Goal: Transaction & Acquisition: Subscribe to service/newsletter

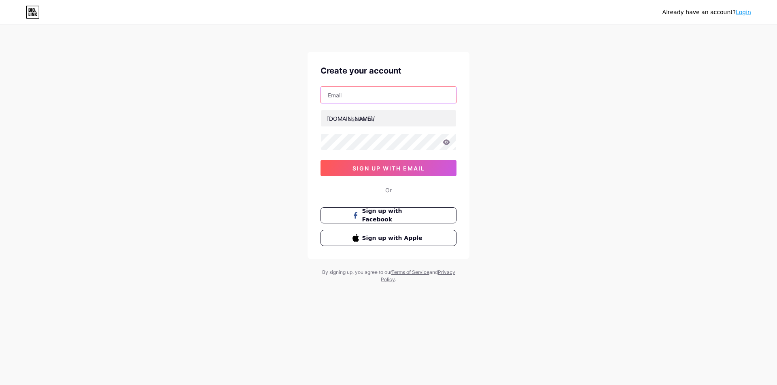
click at [374, 93] on input "text" at bounding box center [388, 95] width 135 height 16
type input "[EMAIL_ADDRESS][DOMAIN_NAME]"
click at [387, 93] on input "[EMAIL_ADDRESS][DOMAIN_NAME]" at bounding box center [388, 95] width 135 height 16
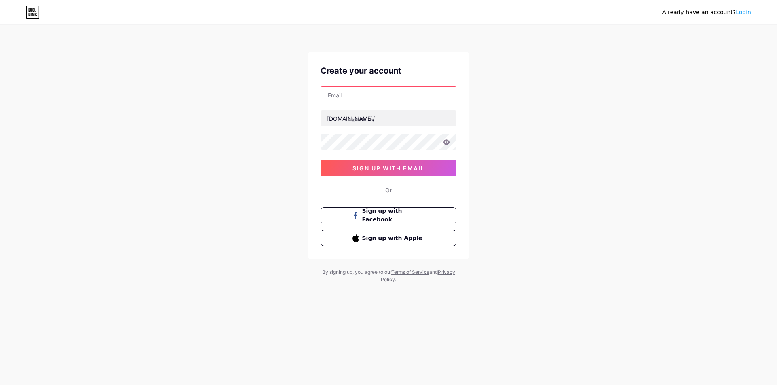
click at [414, 92] on input "text" at bounding box center [388, 95] width 135 height 16
type input "[EMAIL_ADDRESS][DOMAIN_NAME]"
click at [372, 117] on input "text" at bounding box center [388, 118] width 135 height 16
type input "brightway"
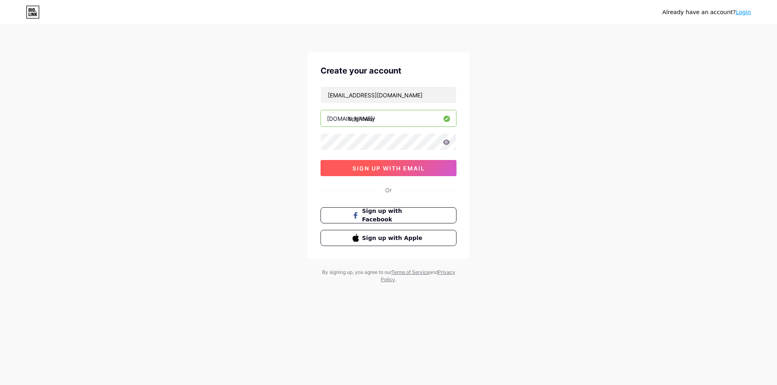
click at [392, 175] on button "sign up with email" at bounding box center [388, 168] width 136 height 16
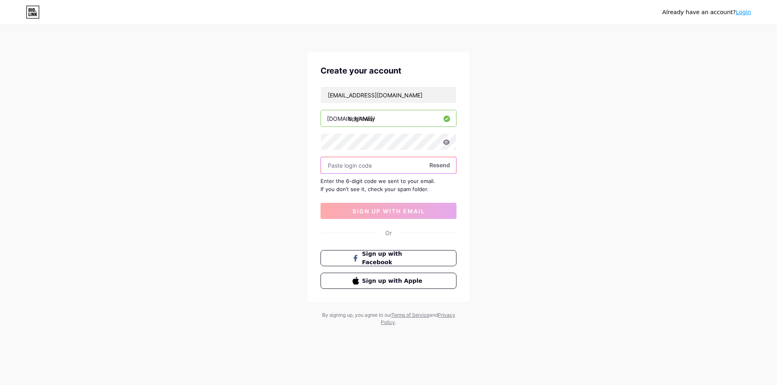
click at [372, 166] on input "text" at bounding box center [388, 165] width 135 height 16
paste input "933302"
type input "933302"
click at [365, 210] on span "sign up with email" at bounding box center [388, 211] width 72 height 7
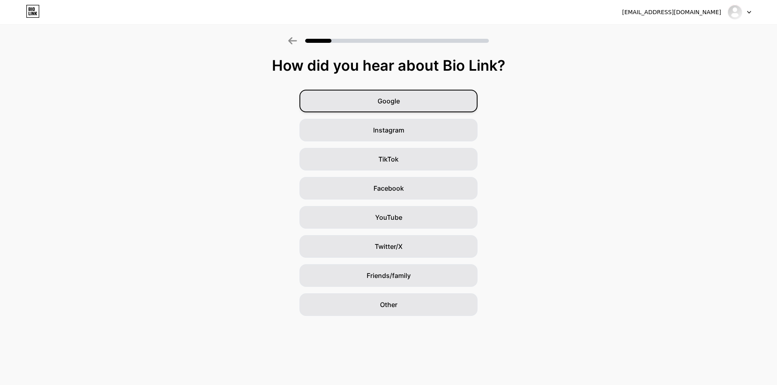
click at [415, 97] on div "Google" at bounding box center [388, 101] width 178 height 23
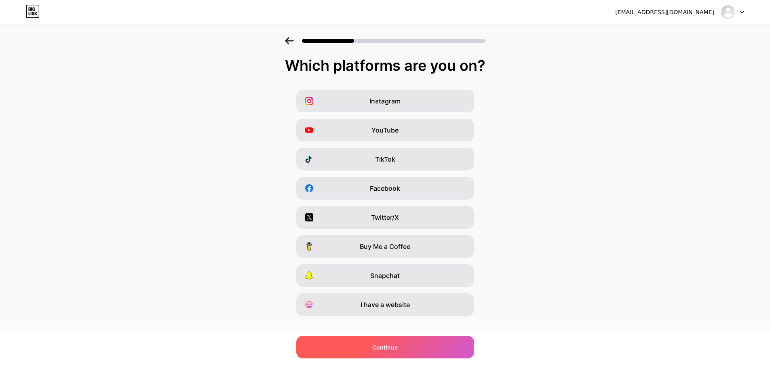
click at [391, 346] on span "Continue" at bounding box center [384, 347] width 25 height 8
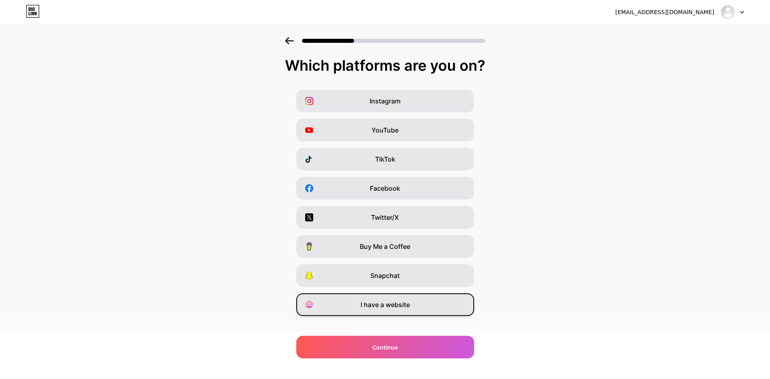
click at [398, 306] on span "I have a website" at bounding box center [385, 305] width 49 height 10
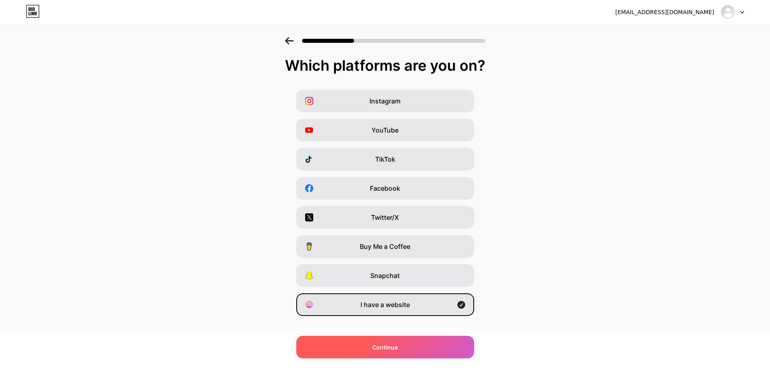
click at [396, 345] on span "Continue" at bounding box center [384, 347] width 25 height 8
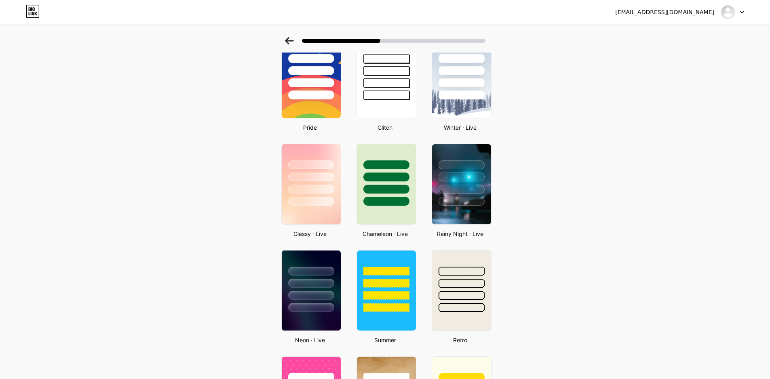
scroll to position [162, 0]
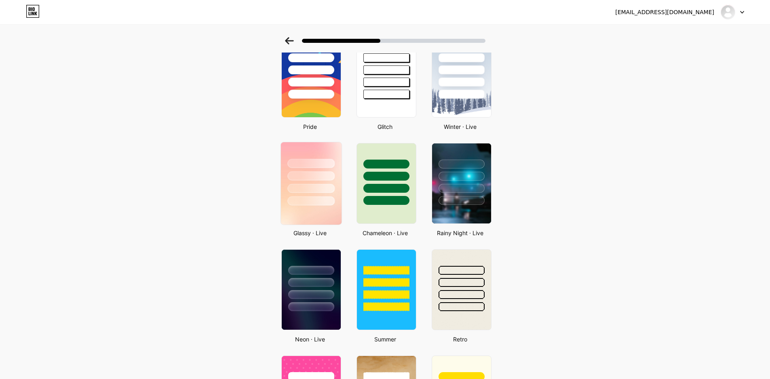
click at [325, 203] on div at bounding box center [311, 201] width 47 height 9
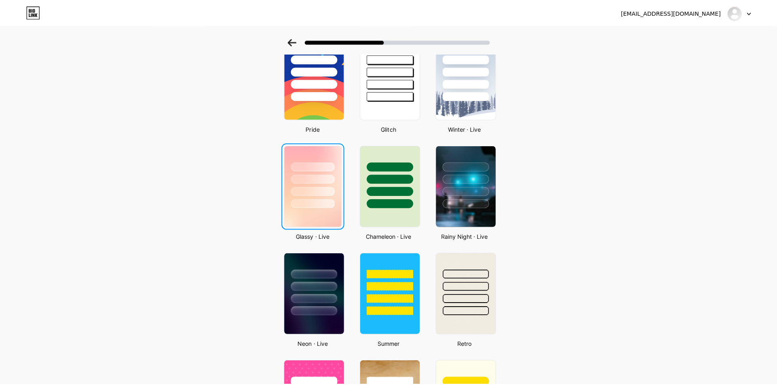
scroll to position [0, 0]
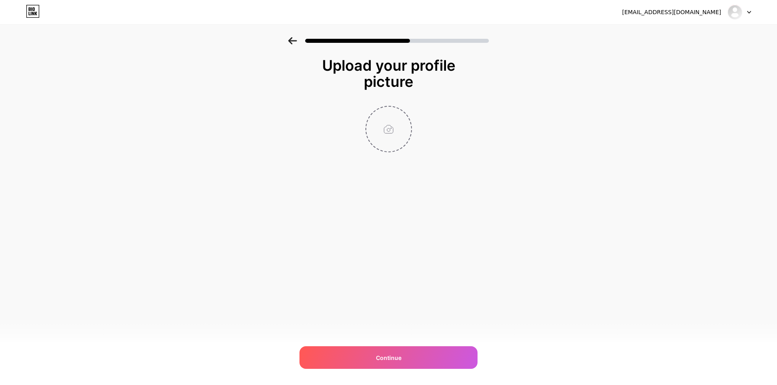
click at [386, 127] on input "file" at bounding box center [388, 129] width 45 height 45
type input "C:\fakepath\Untitled design (5).png"
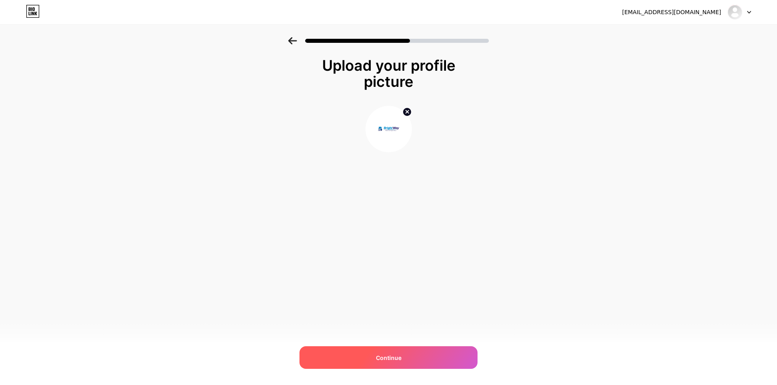
click at [392, 352] on div "Continue" at bounding box center [388, 358] width 178 height 23
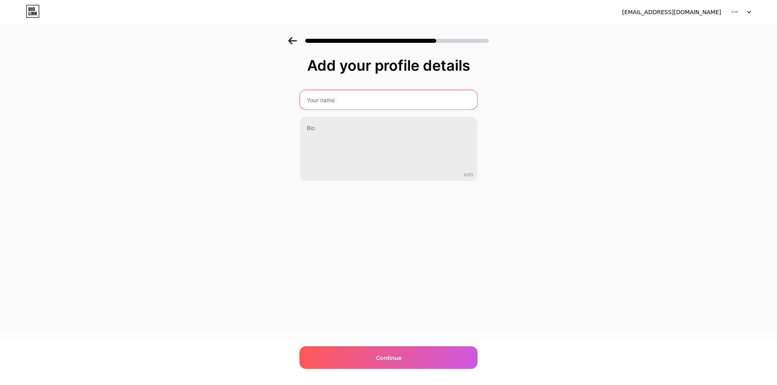
click at [343, 97] on input "text" at bounding box center [388, 99] width 177 height 19
type input "Bright Way Logistics"
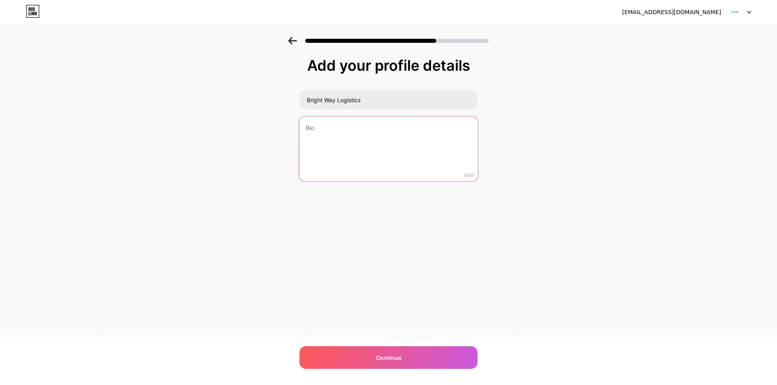
click at [339, 133] on textarea at bounding box center [388, 149] width 179 height 66
paste textarea "Choose Brightway Logistics | Transport and Logistics Company in [GEOGRAPHIC_DAT…"
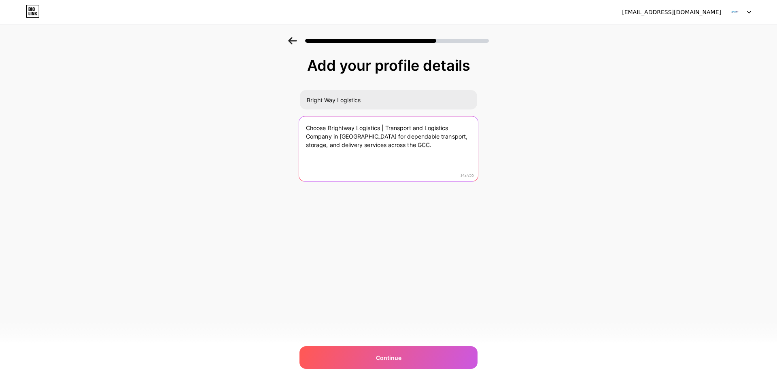
paste textarea "🌐 Website: [URL][DOMAIN_NAME] 📞 Call/WhatsApp: [PHONE_NUMBER] 📧 Email: [EMAIL_A…"
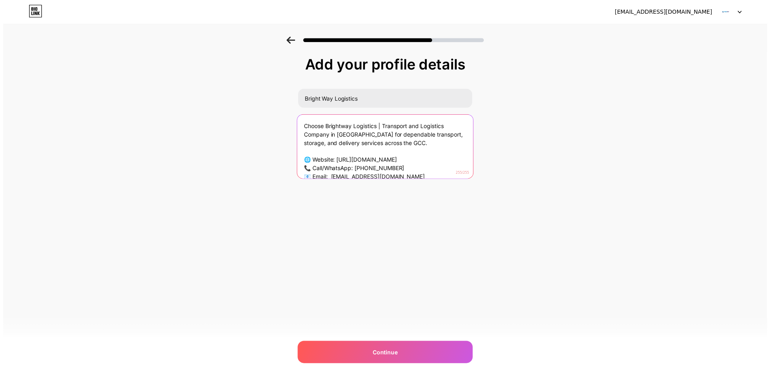
scroll to position [0, 0]
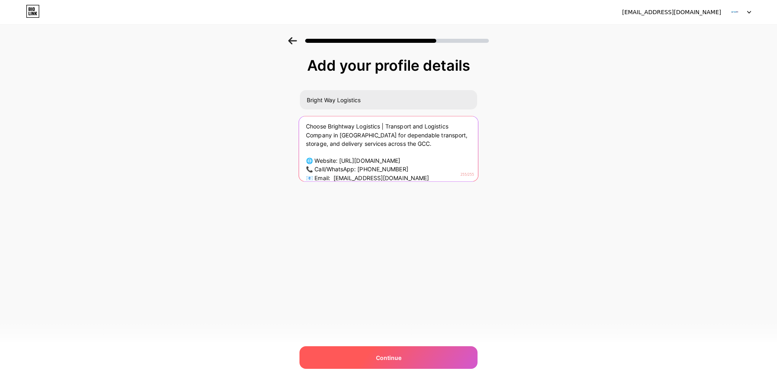
type textarea "Choose Brightway Logistics | Transport and Logistics Company in [GEOGRAPHIC_DAT…"
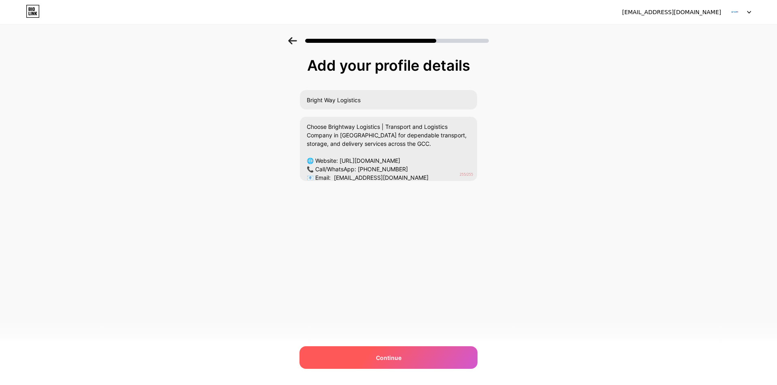
click at [387, 351] on div "Continue" at bounding box center [388, 358] width 178 height 23
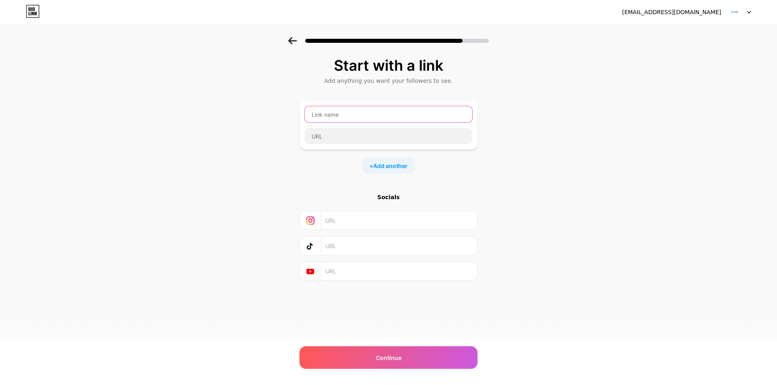
click at [351, 113] on input "text" at bounding box center [388, 114] width 167 height 16
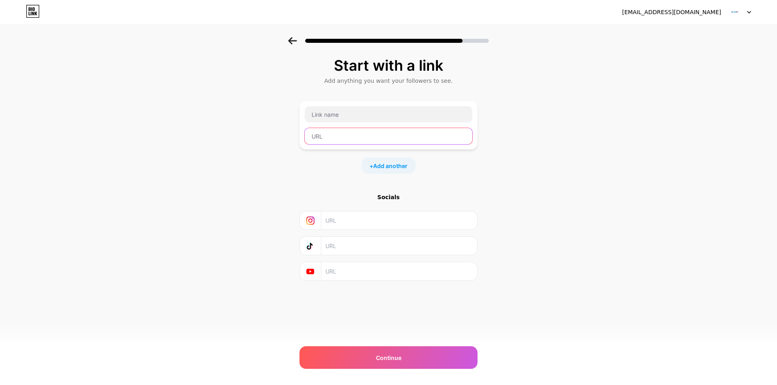
click at [347, 137] on input "text" at bounding box center [388, 136] width 167 height 16
click at [343, 168] on div "+ Add another" at bounding box center [388, 166] width 178 height 16
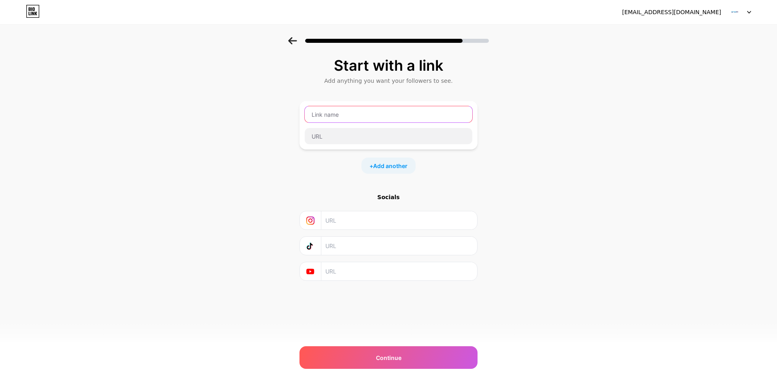
click at [352, 116] on input "text" at bounding box center [388, 114] width 167 height 16
type input "Website"
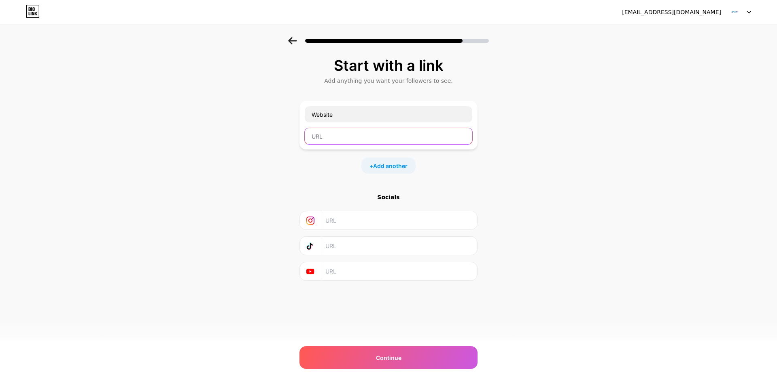
click at [353, 134] on input "text" at bounding box center [388, 136] width 167 height 16
paste input "[URL][DOMAIN_NAME]"
type input "[URL][DOMAIN_NAME]"
click at [362, 221] on input "text" at bounding box center [398, 221] width 147 height 18
paste input "[URL][DOMAIN_NAME]"
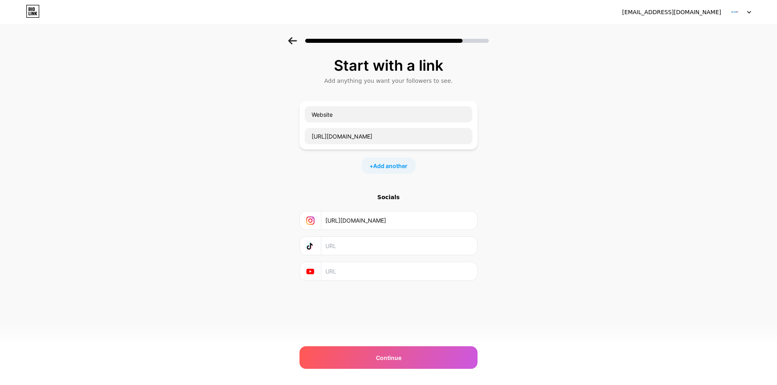
type input "[URL][DOMAIN_NAME]"
click at [353, 249] on input "text" at bounding box center [398, 246] width 147 height 18
click at [478, 241] on div "Start with a link Add anything you want your followers to see. Website [URL][DO…" at bounding box center [388, 179] width 777 height 284
click at [387, 195] on div "Socials" at bounding box center [388, 197] width 178 height 8
click at [387, 163] on span "Add another" at bounding box center [390, 166] width 34 height 8
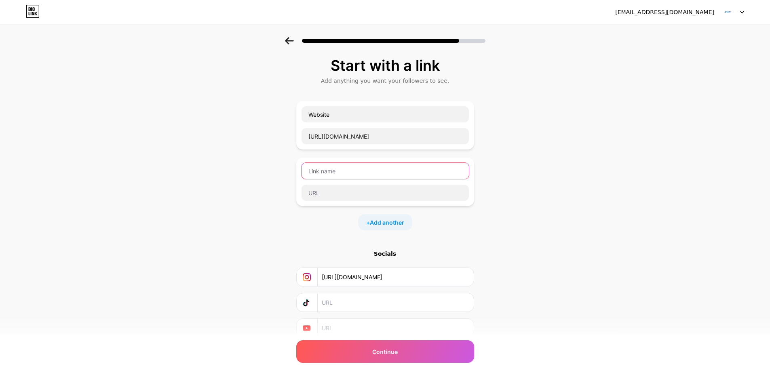
click at [346, 174] on input "text" at bounding box center [385, 171] width 167 height 16
click at [313, 168] on input "facebook" at bounding box center [385, 171] width 167 height 16
type input "Facebook"
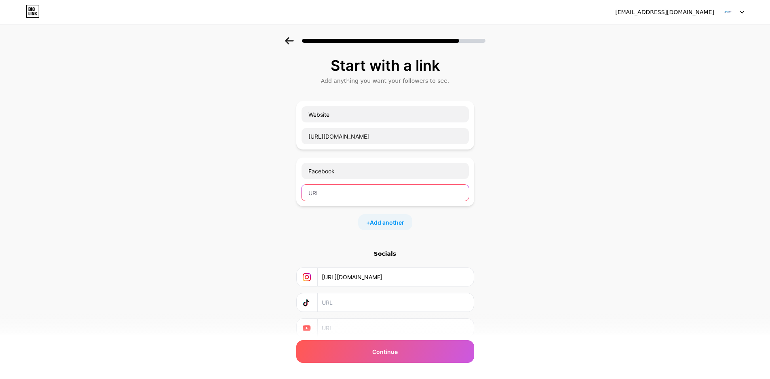
click at [328, 197] on input "text" at bounding box center [385, 193] width 167 height 16
paste input "[URL][DOMAIN_NAME]"
type input "[URL][DOMAIN_NAME]"
click at [505, 243] on div "Start with a link Add anything you want your followers to see. Website [URL][DO…" at bounding box center [385, 207] width 770 height 341
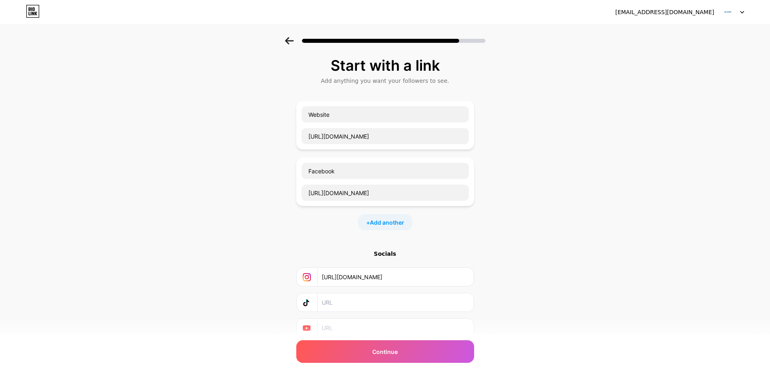
scroll to position [0, 0]
click at [393, 225] on span "Add another" at bounding box center [387, 222] width 34 height 8
click at [353, 231] on input "text" at bounding box center [385, 228] width 167 height 16
click at [401, 229] on input "text" at bounding box center [385, 228] width 167 height 16
click at [313, 229] on input "linked In" at bounding box center [385, 228] width 167 height 16
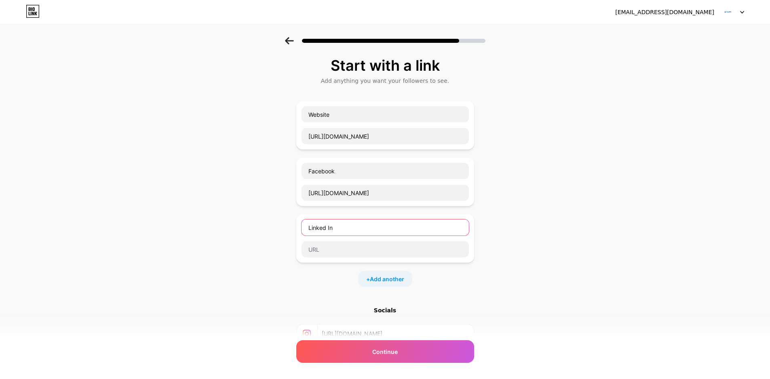
click at [332, 231] on input "Linked In" at bounding box center [385, 228] width 167 height 16
type input "LinkedIn"
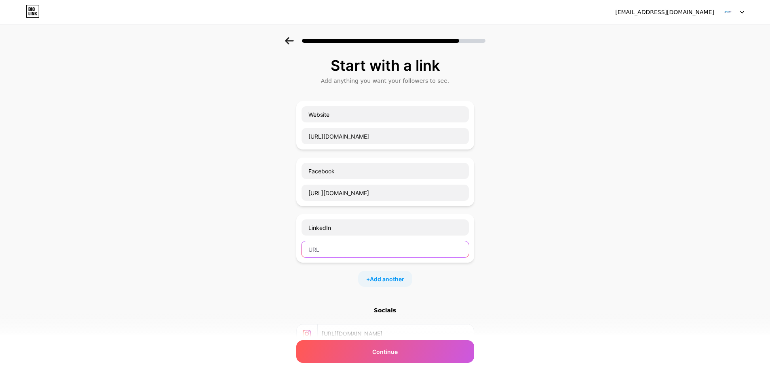
click at [346, 246] on input "text" at bounding box center [385, 249] width 167 height 16
paste input "[URL][DOMAIN_NAME]"
type input "[URL][DOMAIN_NAME]"
click at [576, 258] on div "Start with a link Add anything you want your followers to see. Website [URL][DO…" at bounding box center [385, 236] width 770 height 398
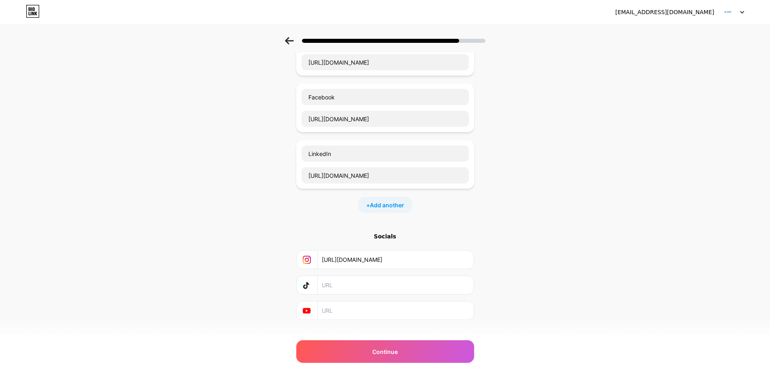
scroll to position [88, 0]
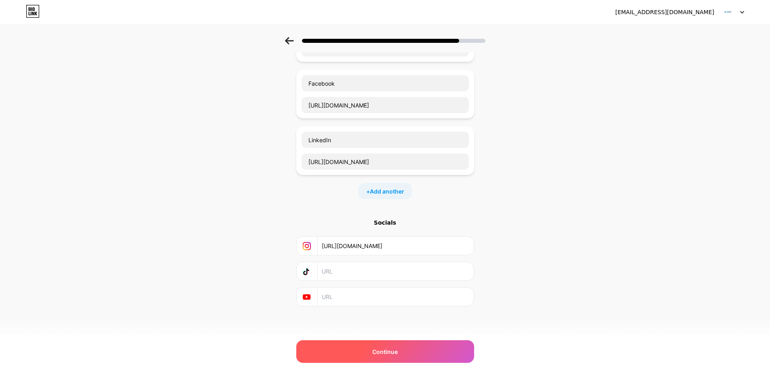
click at [387, 355] on span "Continue" at bounding box center [384, 352] width 25 height 8
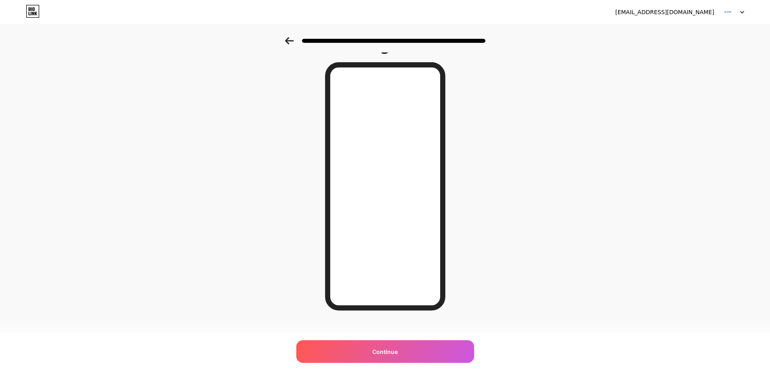
scroll to position [27, 0]
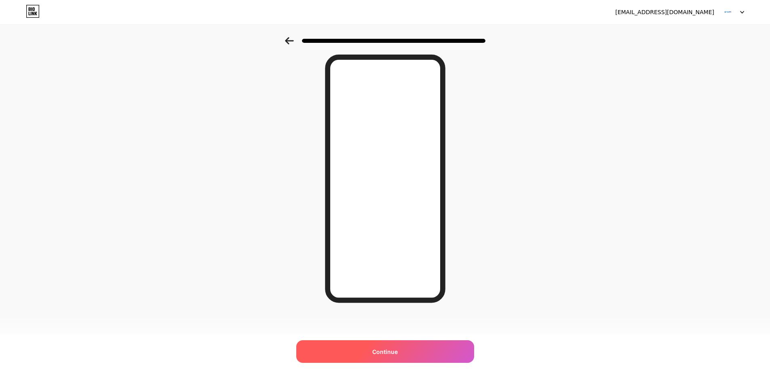
click at [417, 351] on div "Continue" at bounding box center [385, 352] width 178 height 23
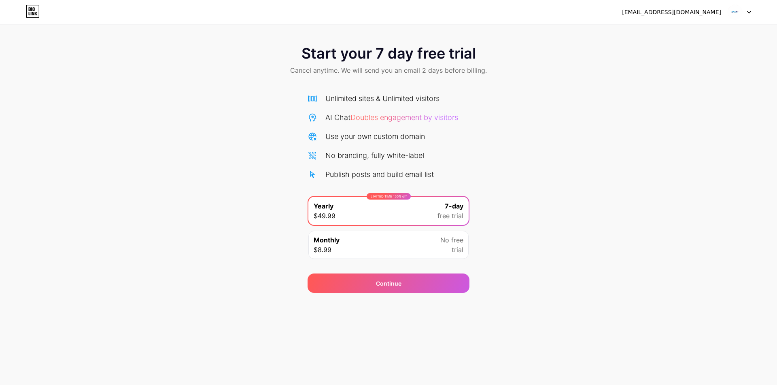
drag, startPoint x: 287, startPoint y: 59, endPoint x: 477, endPoint y: 55, distance: 190.1
click at [477, 55] on div "Start your 7 day free trial Cancel anytime. We will send you an email 2 days be…" at bounding box center [388, 61] width 777 height 48
click at [440, 67] on span "Cancel anytime. We will send you an email 2 days before billing." at bounding box center [388, 71] width 197 height 10
click at [419, 249] on div "Monthly $8.99 No free trial" at bounding box center [388, 245] width 160 height 28
click at [493, 231] on div "Start your 7 day free trial Cancel anytime. We will send you an email 2 days be…" at bounding box center [388, 165] width 777 height 256
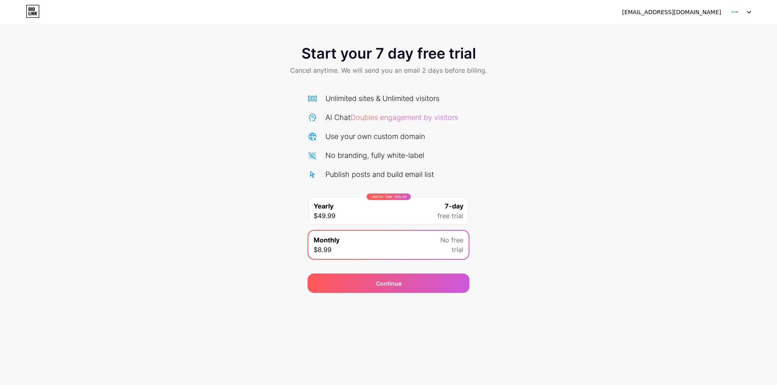
click at [425, 217] on div "LIMITED TIME : 50% off Yearly $49.99 7-day free trial" at bounding box center [388, 211] width 160 height 28
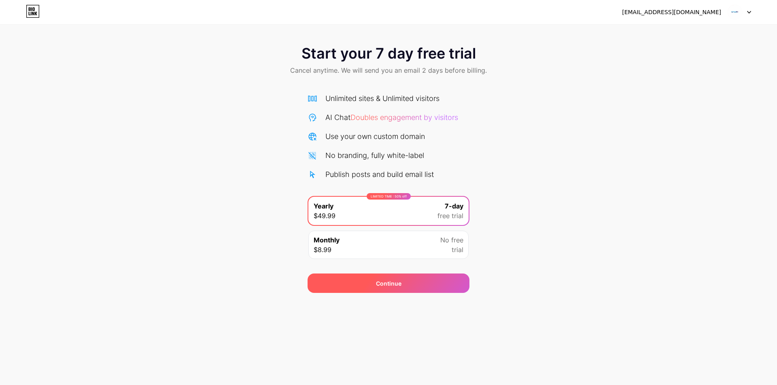
click at [394, 283] on div "Continue" at bounding box center [388, 283] width 25 height 8
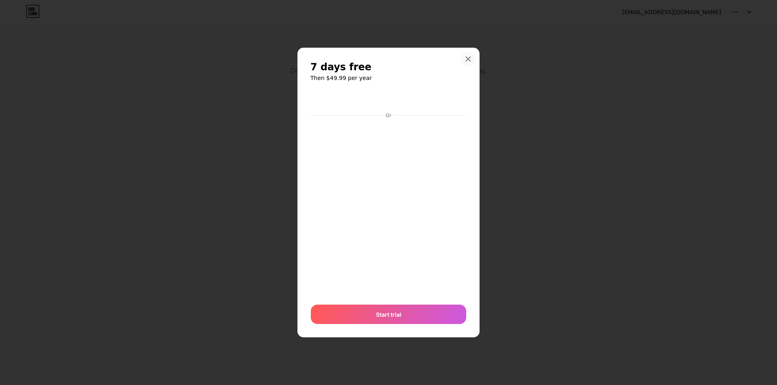
click at [472, 60] on div at bounding box center [468, 59] width 15 height 15
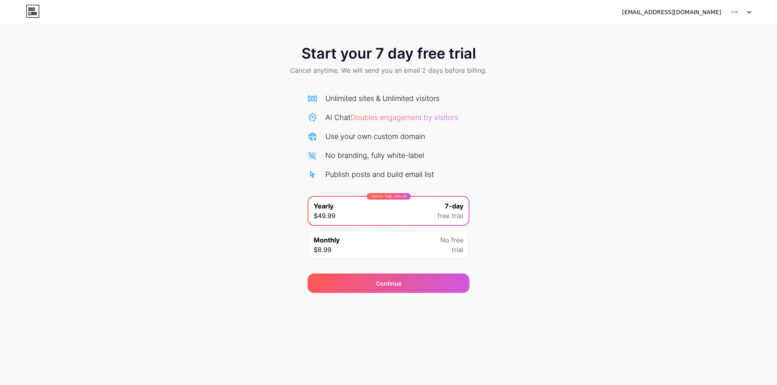
click at [739, 12] on img at bounding box center [734, 11] width 15 height 15
click at [625, 86] on div "Start your 7 day free trial Cancel anytime. We will send you an email 2 days be…" at bounding box center [388, 165] width 777 height 256
click at [677, 12] on div "[EMAIL_ADDRESS][DOMAIN_NAME]" at bounding box center [671, 12] width 99 height 8
drag, startPoint x: 40, startPoint y: 13, endPoint x: 25, endPoint y: 11, distance: 14.3
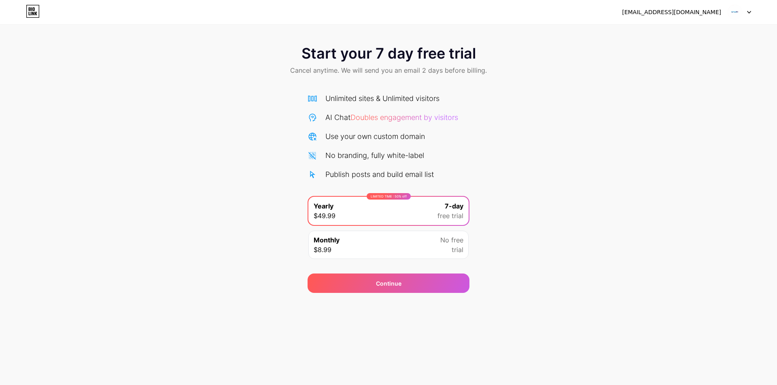
click at [39, 13] on div "[EMAIL_ADDRESS][DOMAIN_NAME] Logout" at bounding box center [388, 12] width 777 height 15
click at [36, 8] on icon at bounding box center [33, 11] width 14 height 13
click at [31, 10] on icon at bounding box center [33, 11] width 14 height 13
drag, startPoint x: 401, startPoint y: 63, endPoint x: 512, endPoint y: 62, distance: 110.4
click at [468, 62] on div "Start your 7 day free trial Cancel anytime. We will send you an email 2 days be…" at bounding box center [388, 61] width 777 height 48
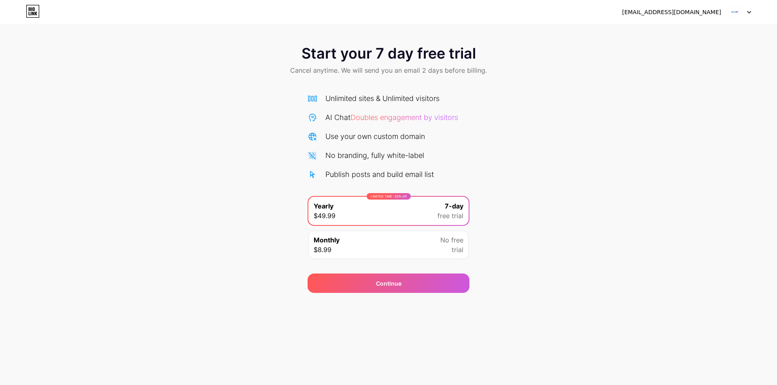
click at [540, 42] on div "Start your 7 day free trial Cancel anytime. We will send you an email 2 days be…" at bounding box center [388, 61] width 777 height 48
click at [736, 13] on img at bounding box center [734, 11] width 15 height 15
click at [631, 80] on div "Start your 7 day free trial Cancel anytime. We will send you an email 2 days be…" at bounding box center [388, 61] width 777 height 48
click at [665, 12] on div "[EMAIL_ADDRESS][DOMAIN_NAME]" at bounding box center [671, 12] width 99 height 8
click at [748, 10] on div at bounding box center [738, 12] width 23 height 15
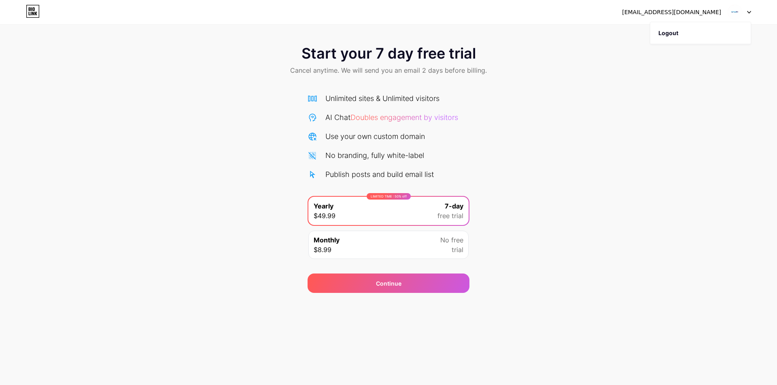
click at [610, 106] on div "Start your 7 day free trial Cancel anytime. We will send you an email 2 days be…" at bounding box center [388, 165] width 777 height 256
